Goal: Transaction & Acquisition: Purchase product/service

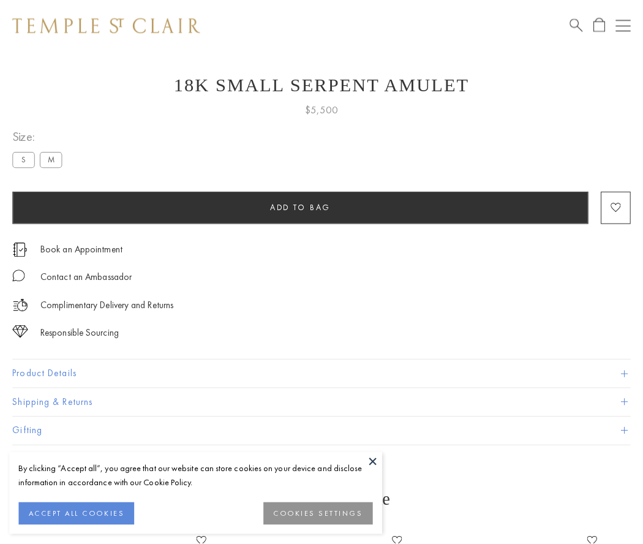
scroll to position [49, 0]
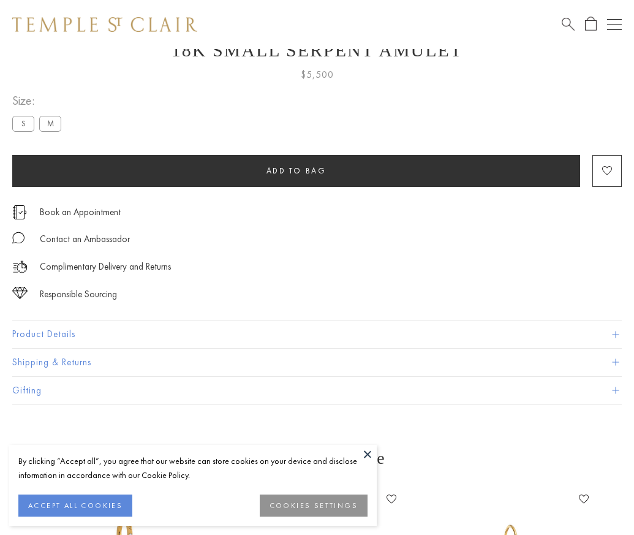
click at [296, 170] on span "Add to bag" at bounding box center [296, 170] width 60 height 10
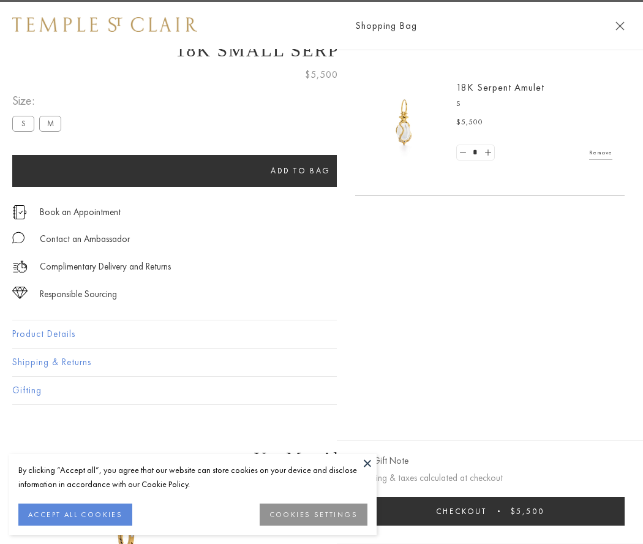
click at [625, 511] on button "Checkout $5,500" at bounding box center [489, 511] width 269 height 29
